Goal: Navigation & Orientation: Understand site structure

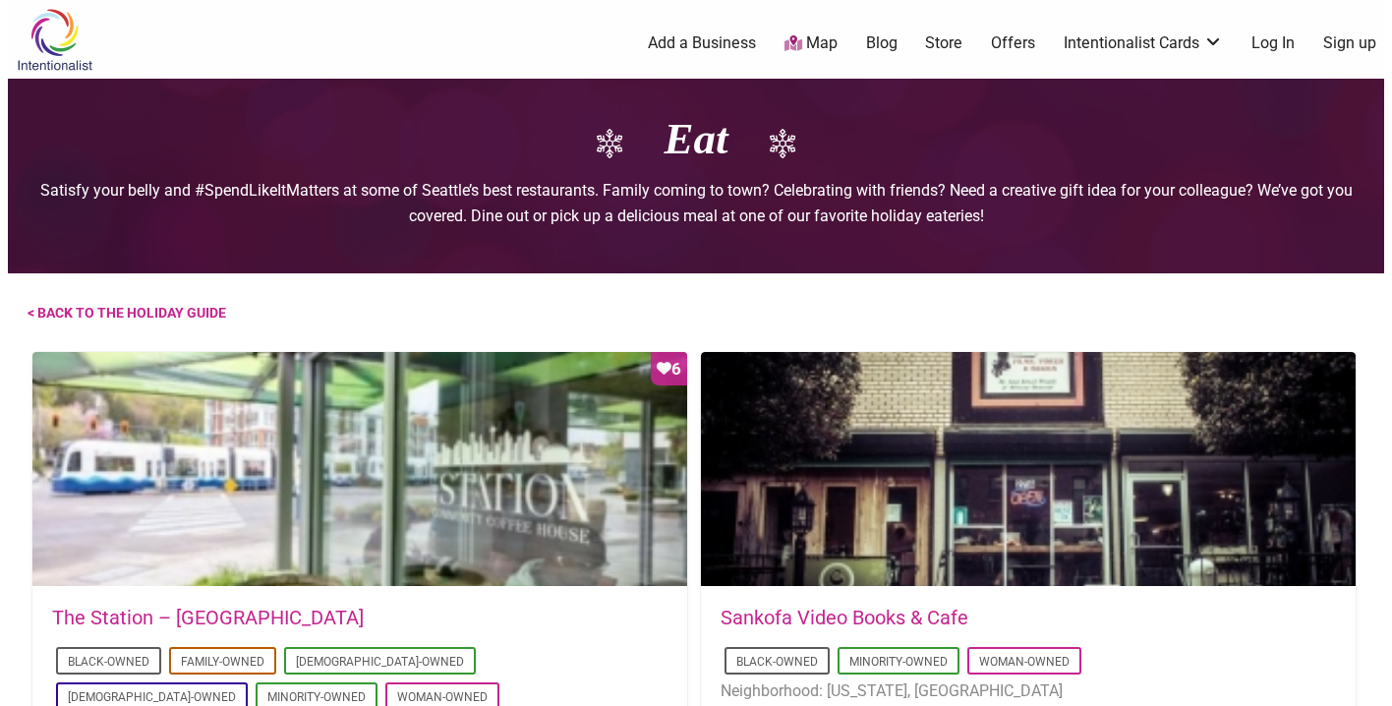
click at [64, 50] on img at bounding box center [54, 40] width 93 height 64
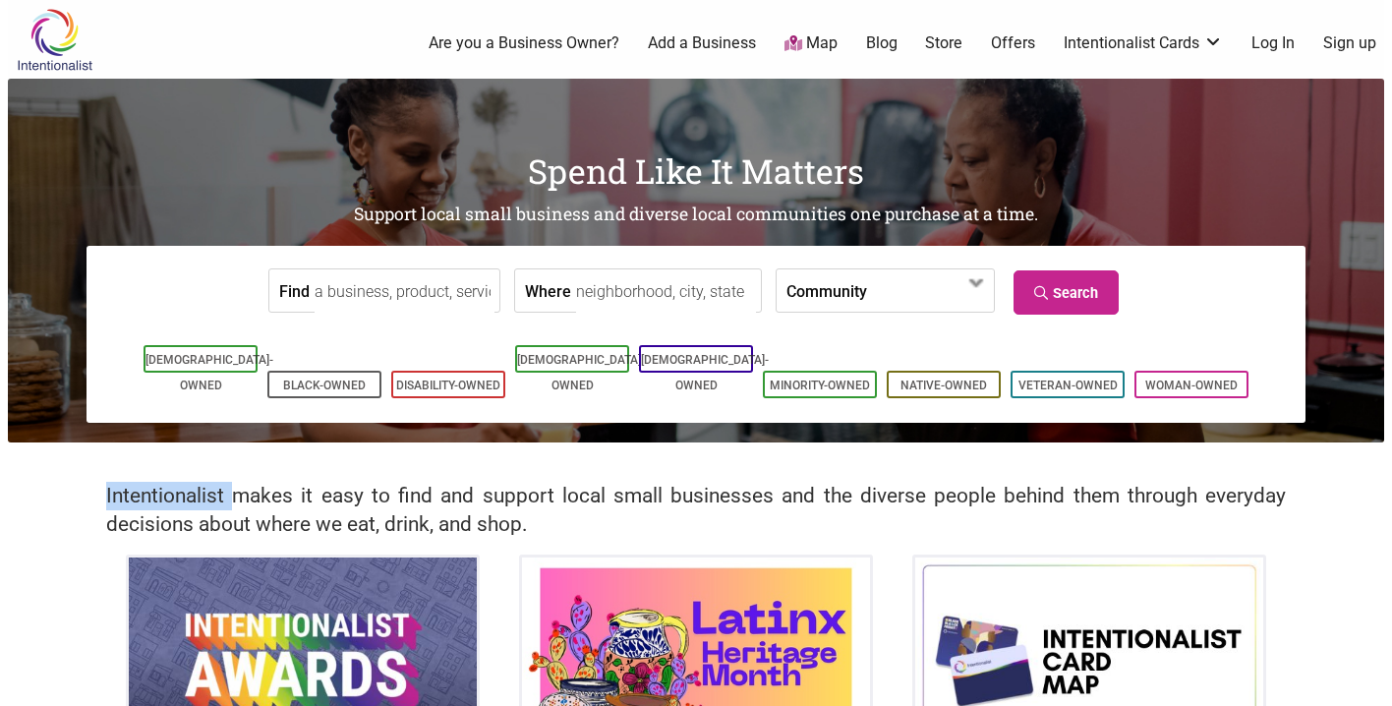
drag, startPoint x: 232, startPoint y: 494, endPoint x: 65, endPoint y: 495, distance: 167.2
click at [65, 495] on div "Intentionalist makes it easy to find and support local small businesses and the…" at bounding box center [696, 499] width 1377 height 112
copy h2 "Intentionalist"
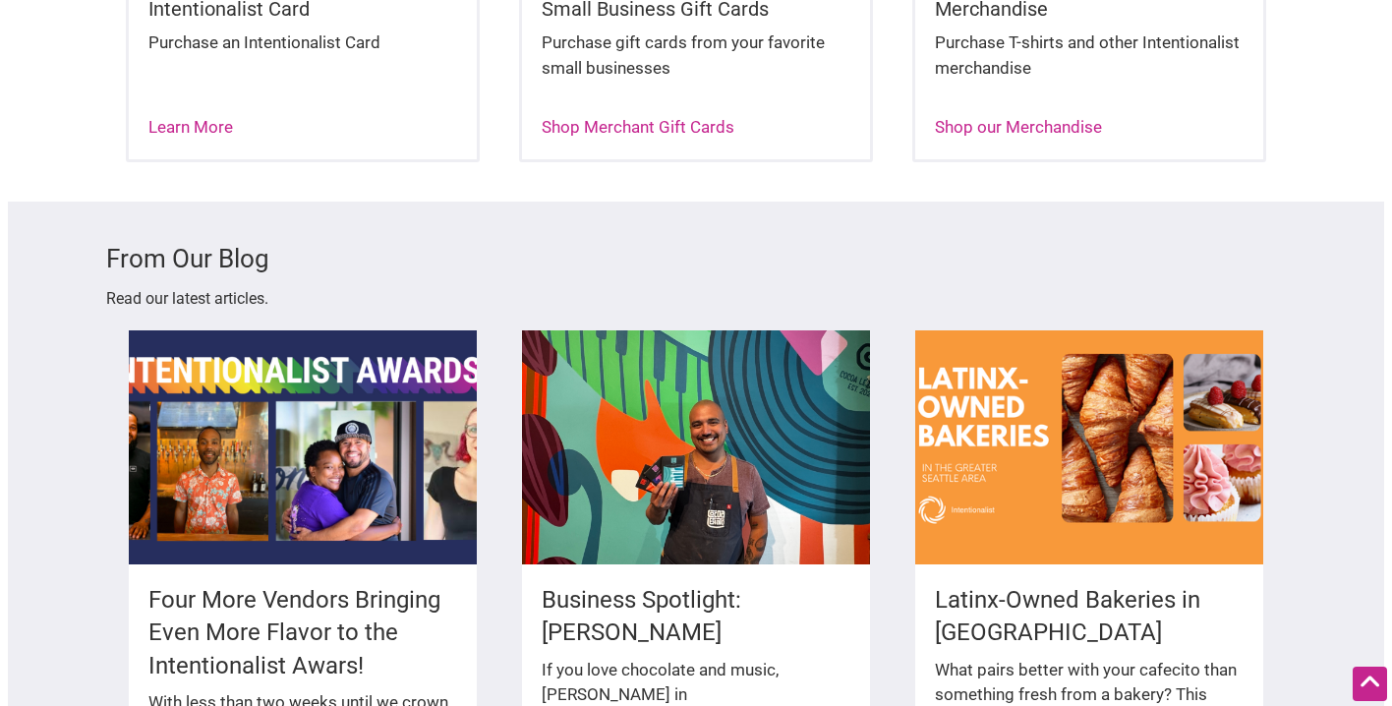
scroll to position [2624, 0]
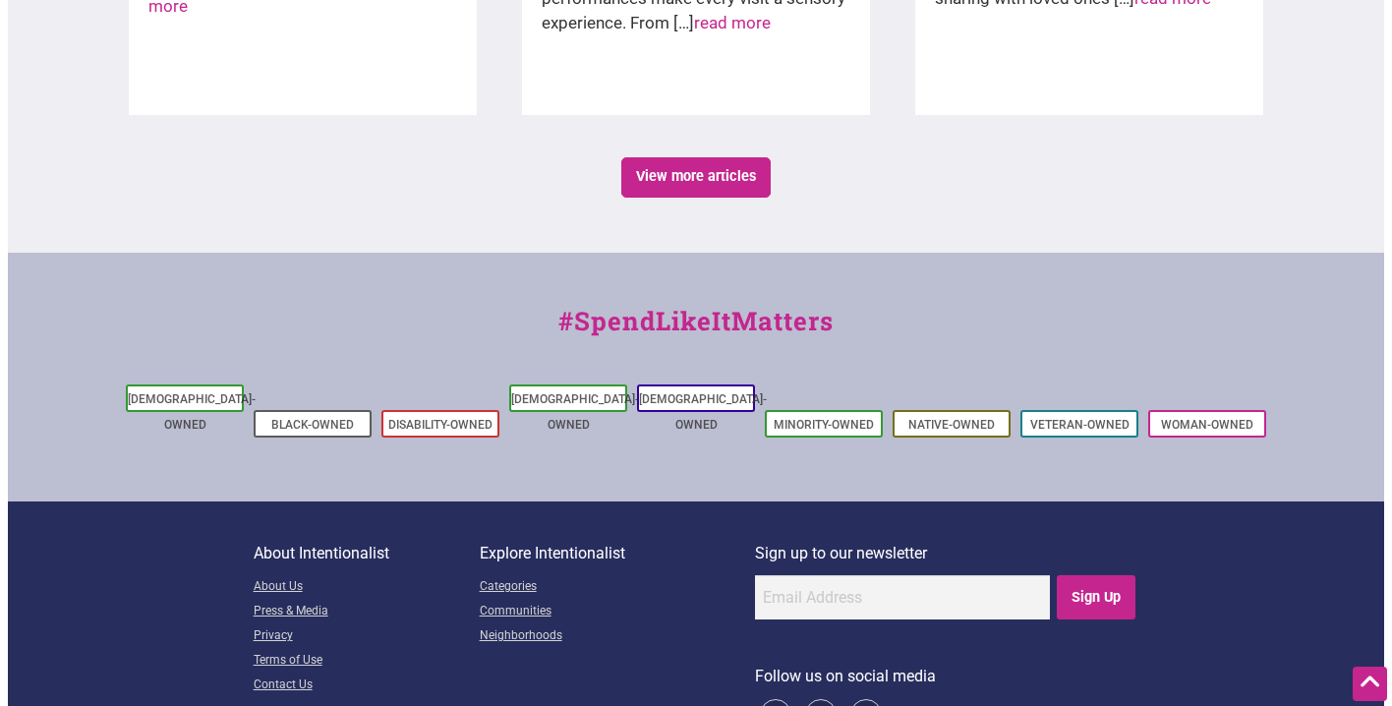
scroll to position [3485, 0]
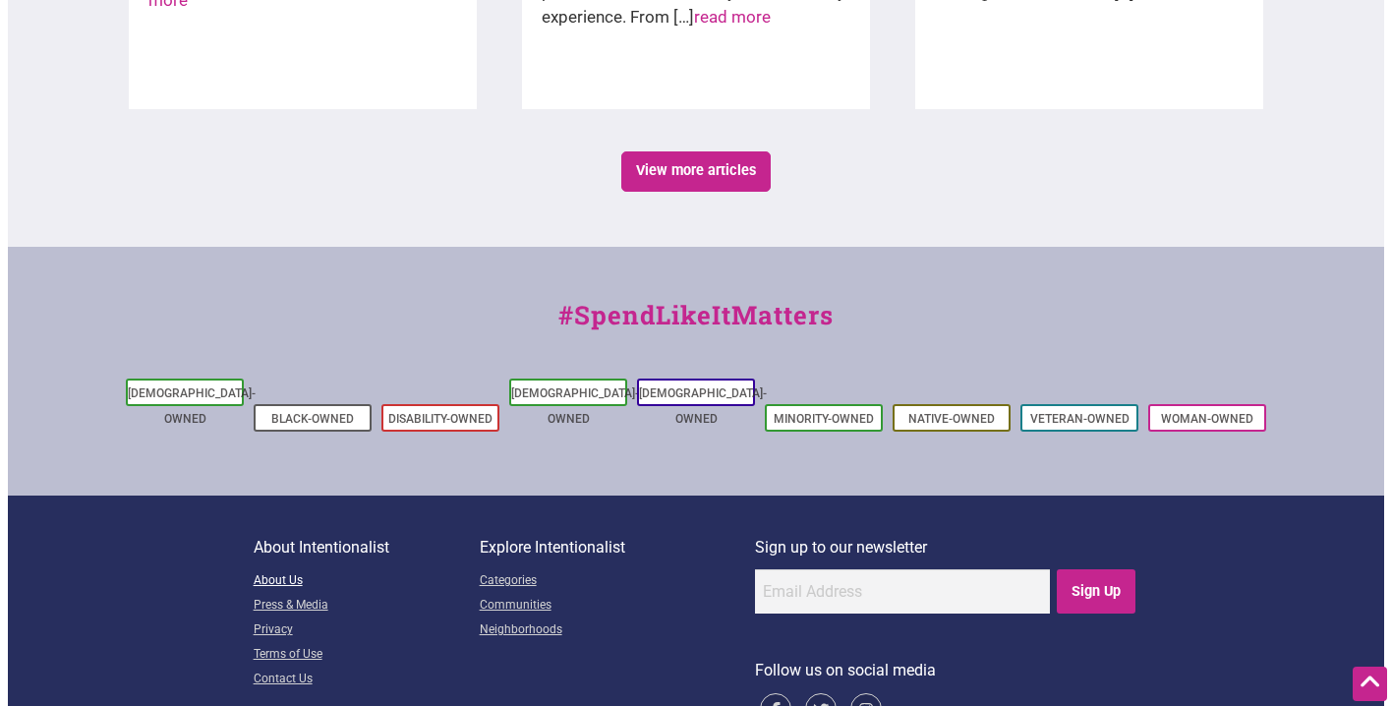
click at [284, 569] on link "About Us" at bounding box center [367, 581] width 226 height 25
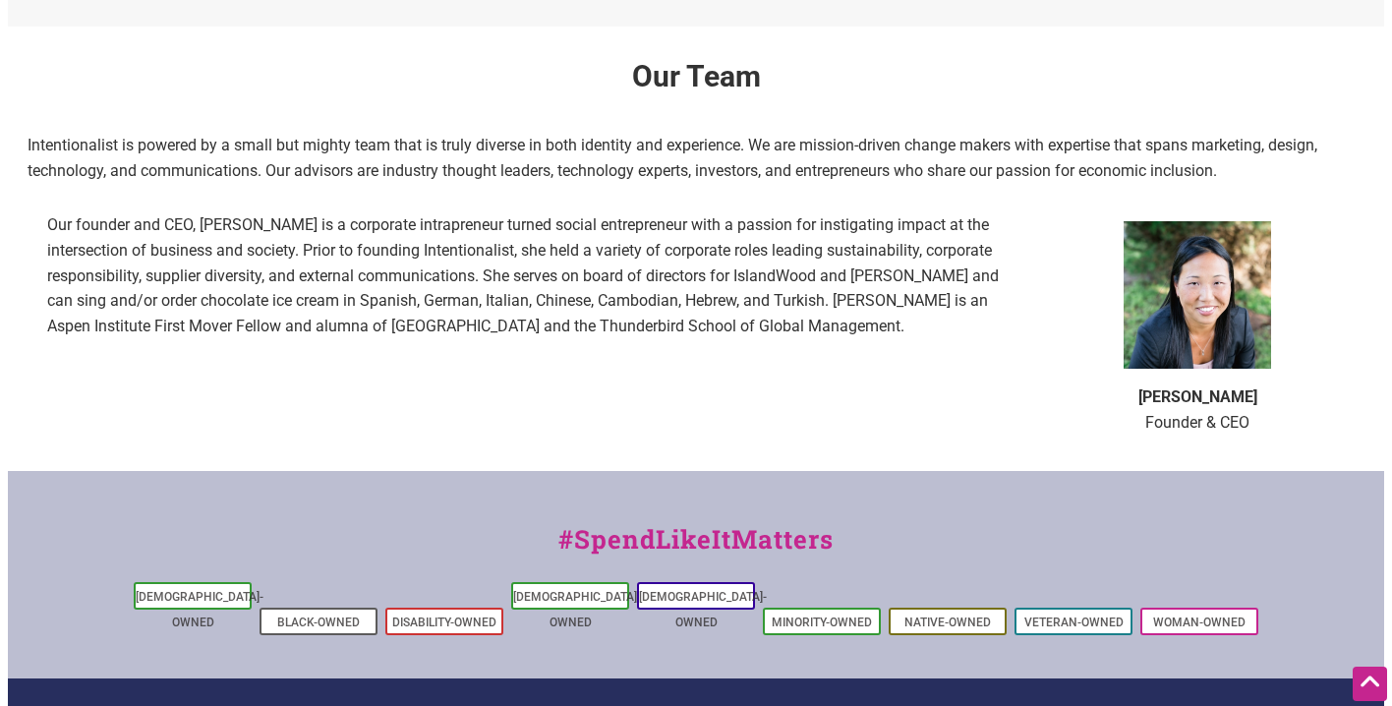
scroll to position [1245, 0]
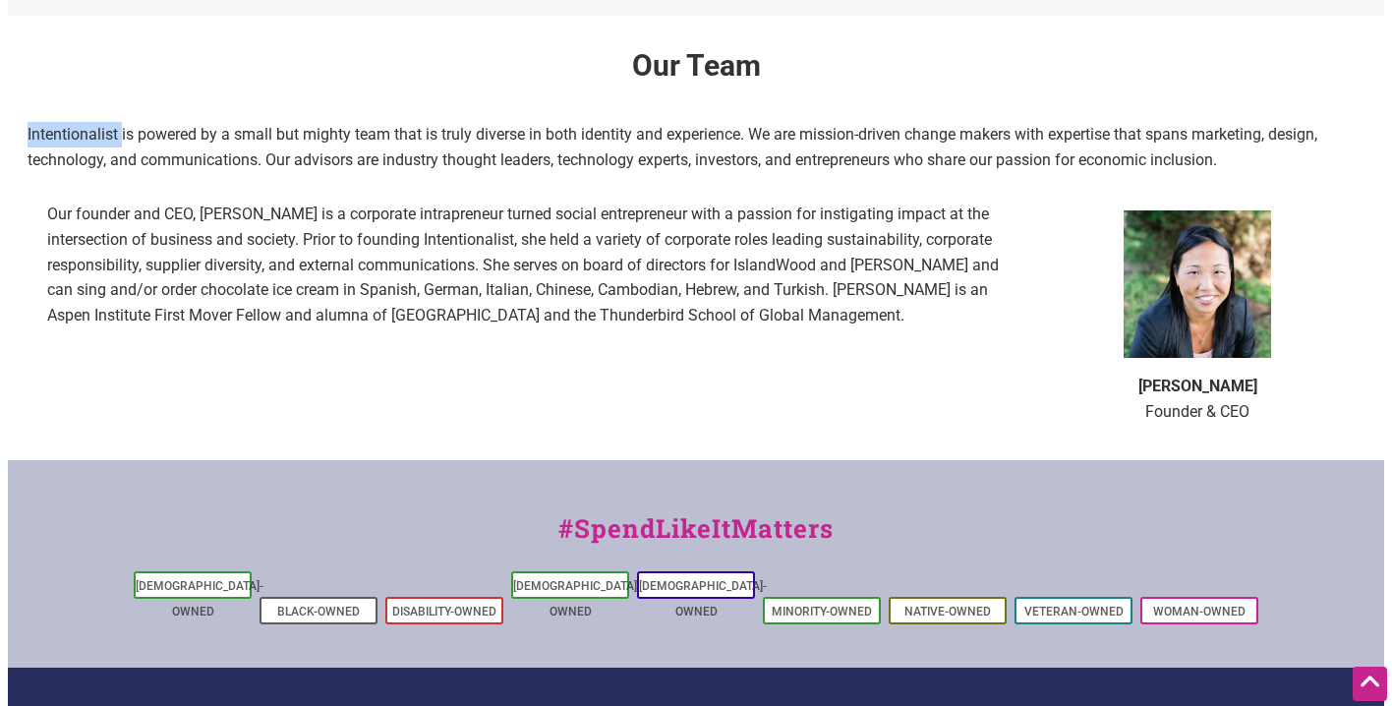
drag, startPoint x: 112, startPoint y: 135, endPoint x: 11, endPoint y: 123, distance: 102.0
click at [11, 123] on div "Our Team Intentionalist is powered by a small but mighty team that is truly div…" at bounding box center [696, 237] width 1377 height 443
copy p "Intentionalist"
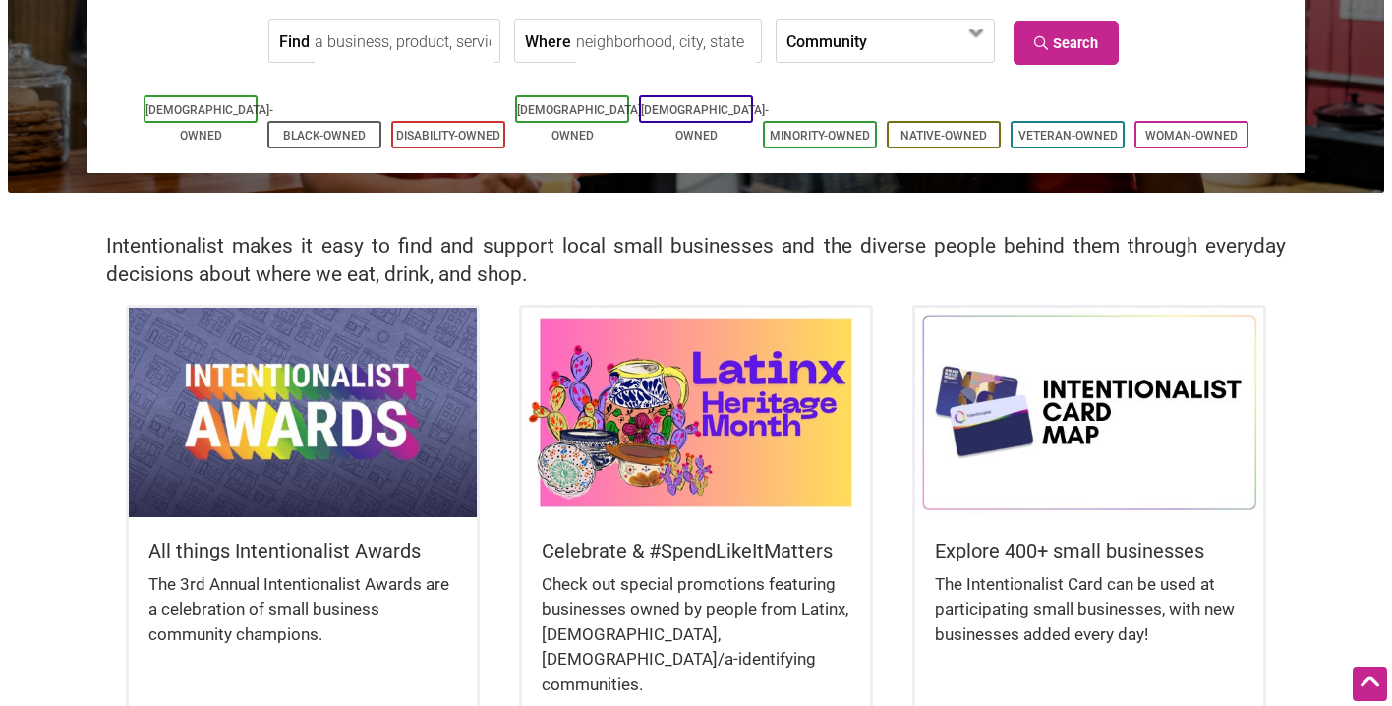
scroll to position [92, 0]
